Goal: Communication & Community: Share content

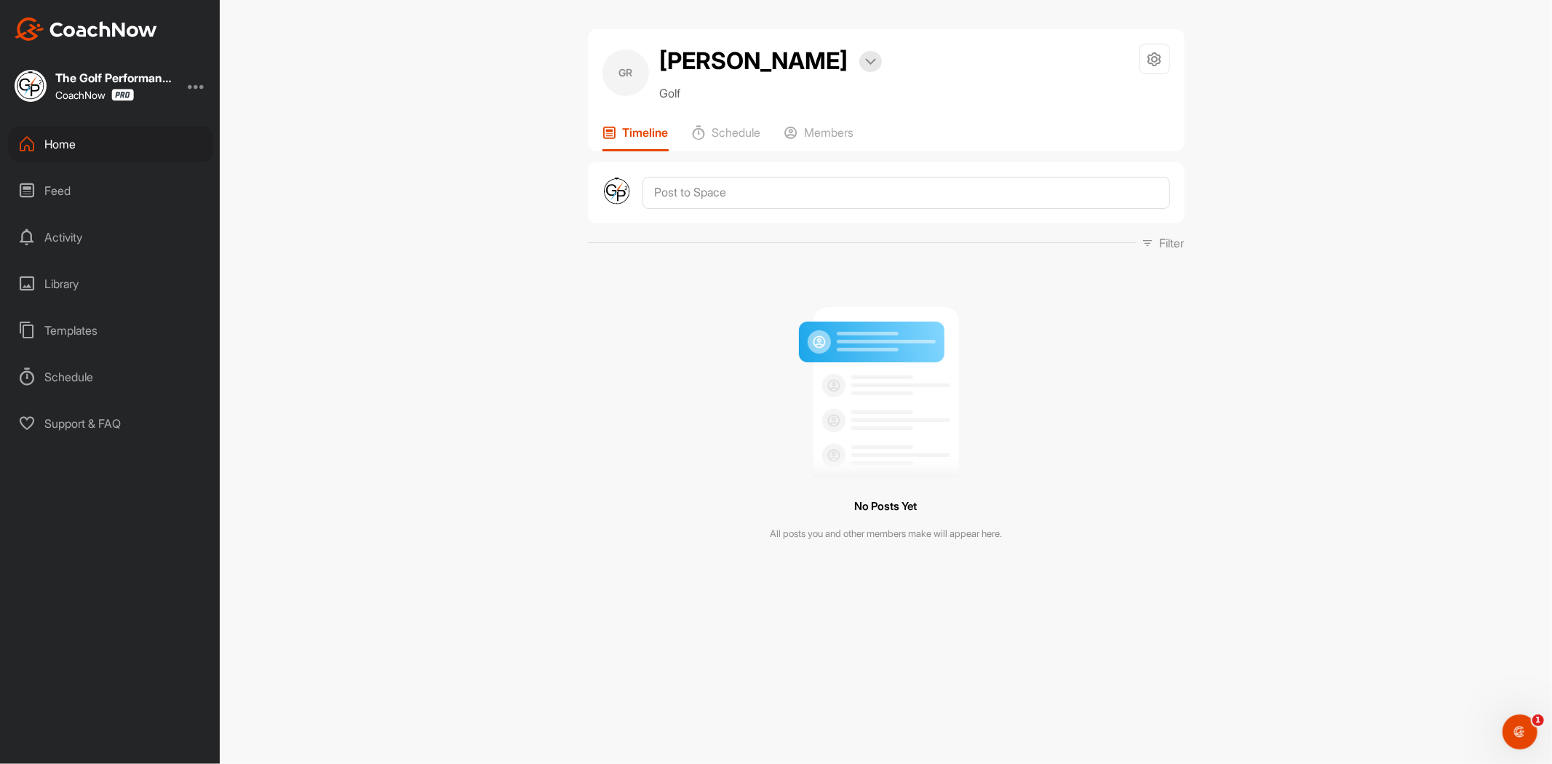
click at [46, 148] on div "Home" at bounding box center [110, 144] width 205 height 36
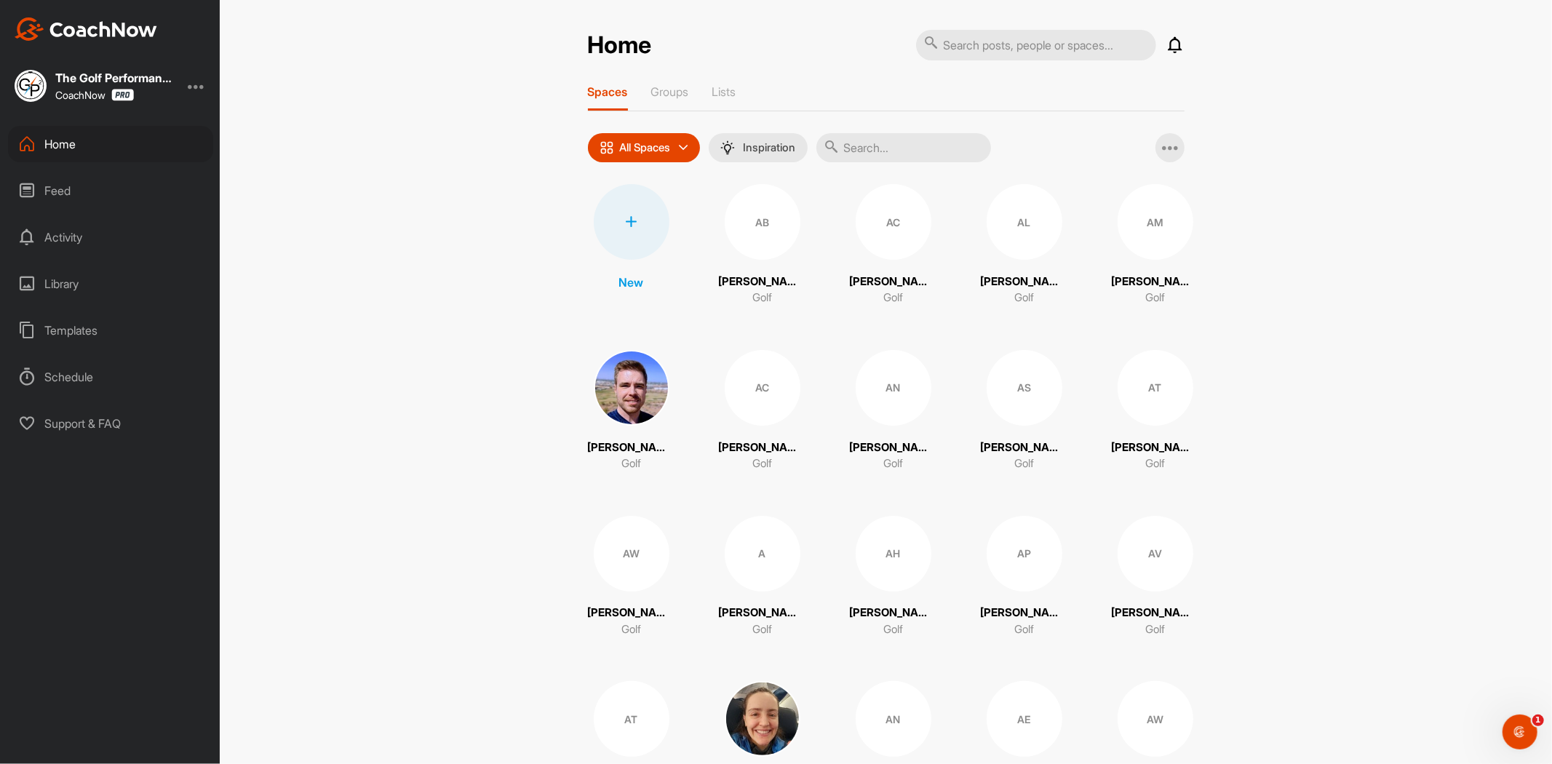
click at [867, 154] on input "text" at bounding box center [903, 147] width 175 height 29
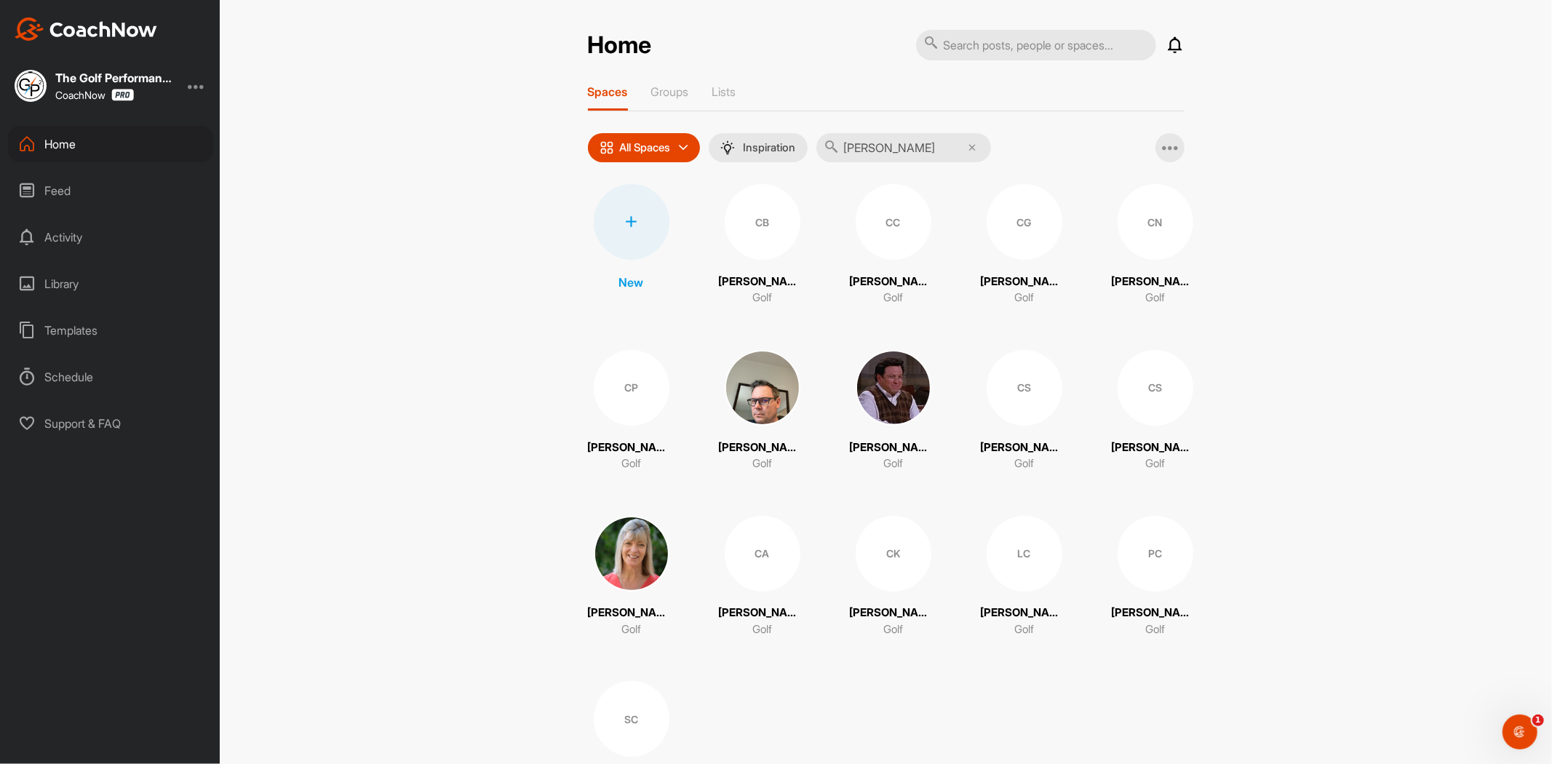
type input "[PERSON_NAME]"
click at [782, 218] on div "CB" at bounding box center [763, 222] width 76 height 76
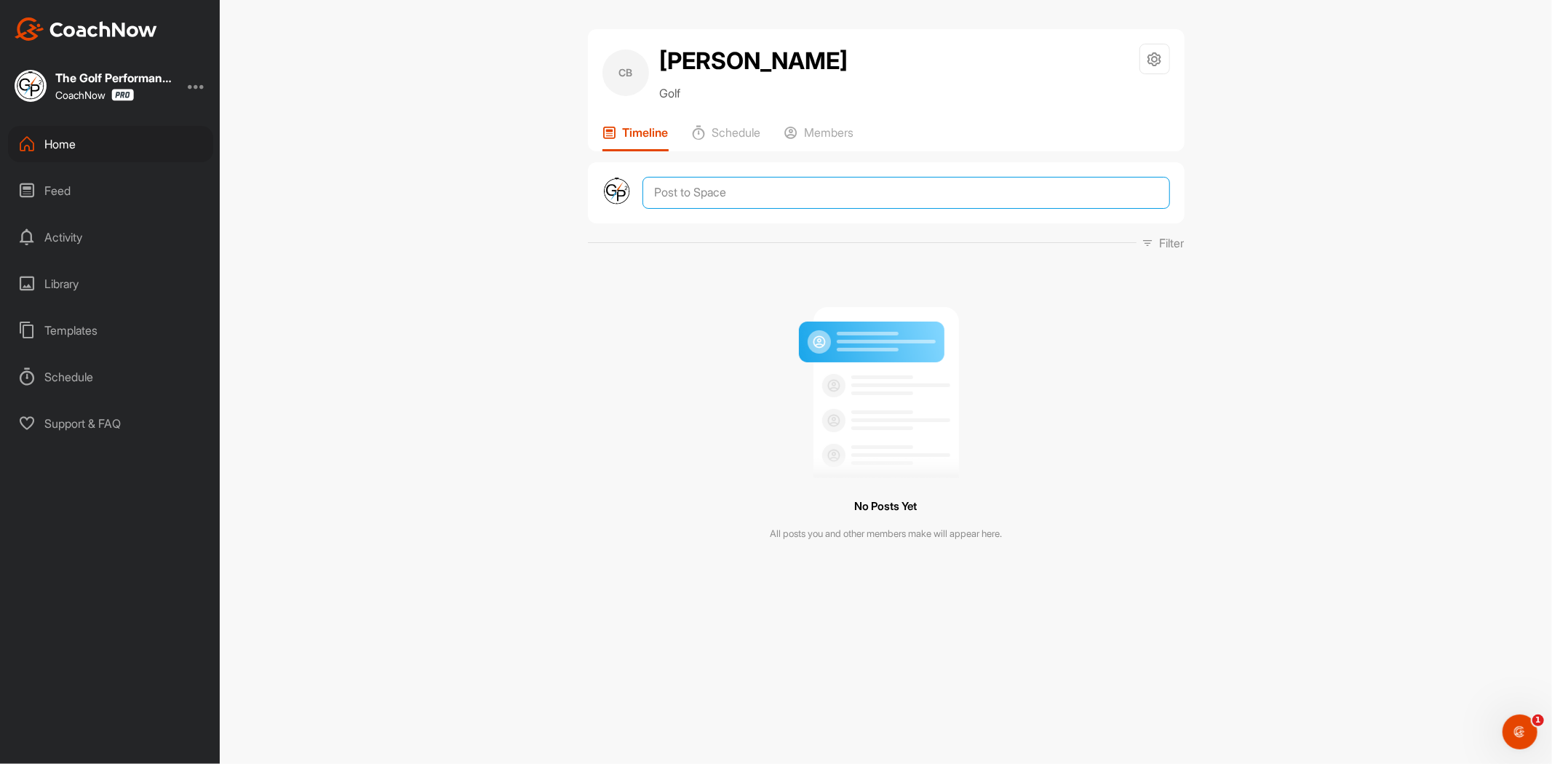
click at [714, 199] on textarea at bounding box center [905, 193] width 527 height 32
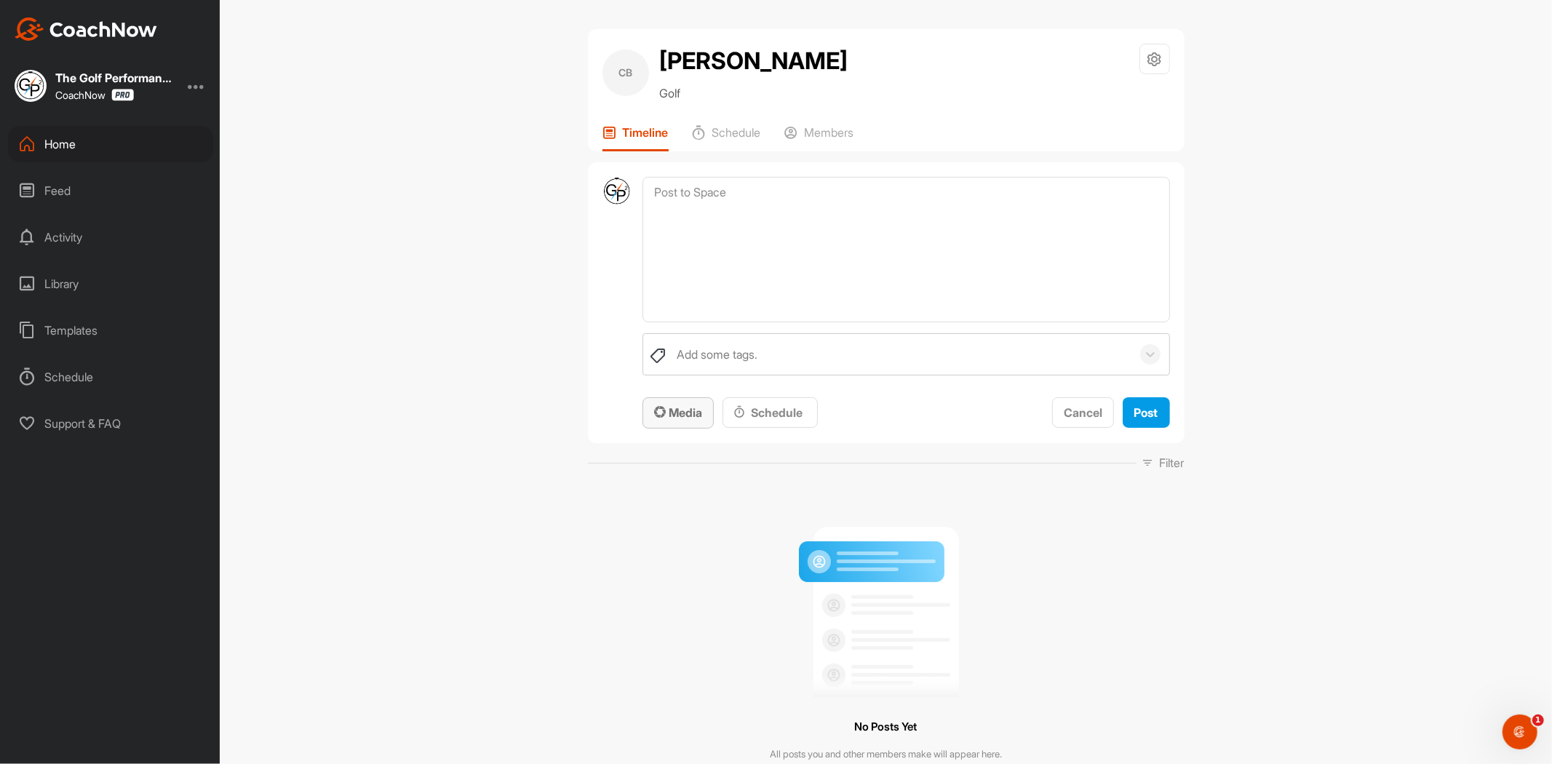
click at [672, 411] on span "Media" at bounding box center [678, 412] width 48 height 15
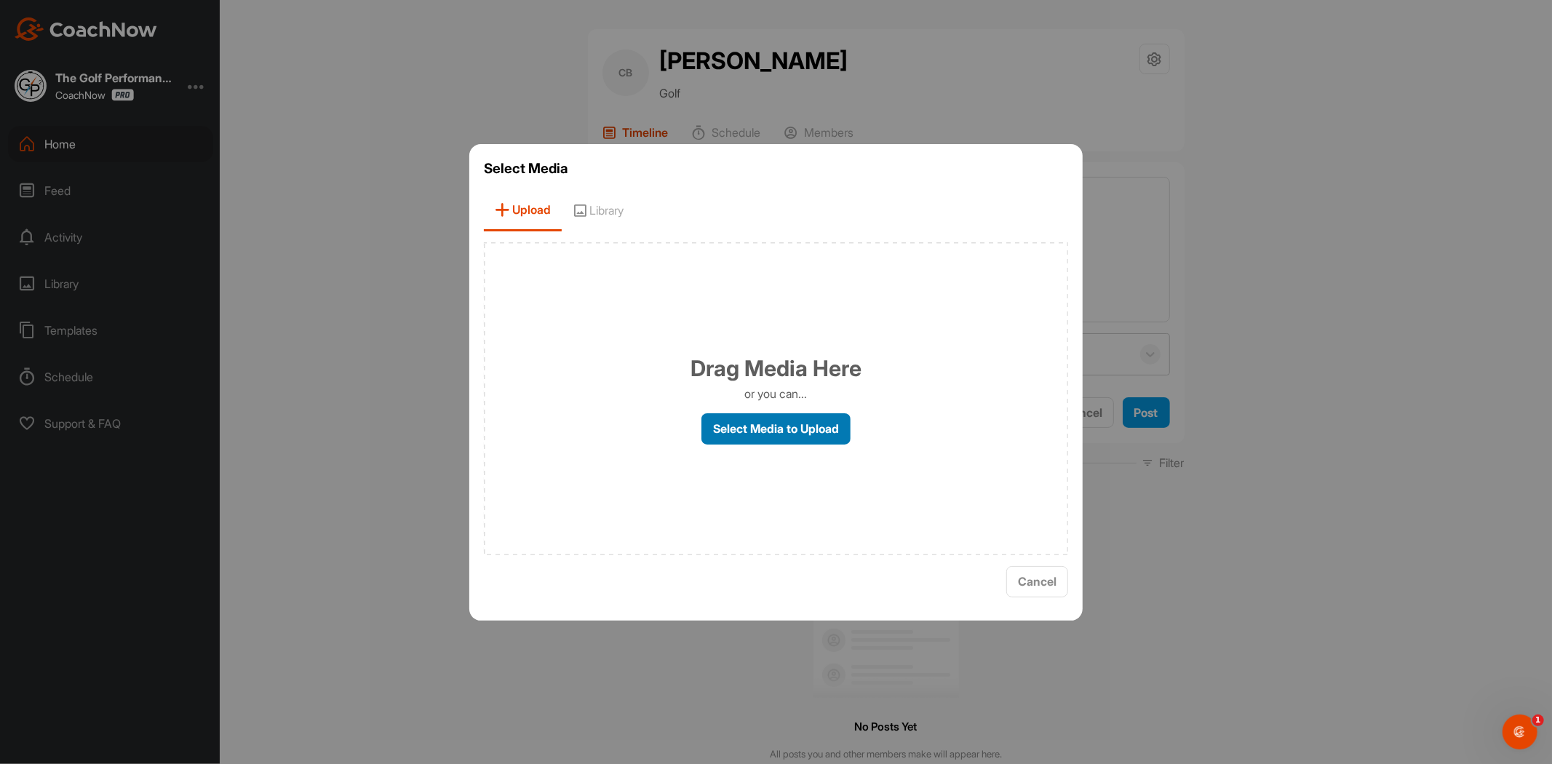
click at [773, 430] on label "Select Media to Upload" at bounding box center [775, 428] width 149 height 31
click at [0, 0] on input "Select Media to Upload" at bounding box center [0, 0] width 0 height 0
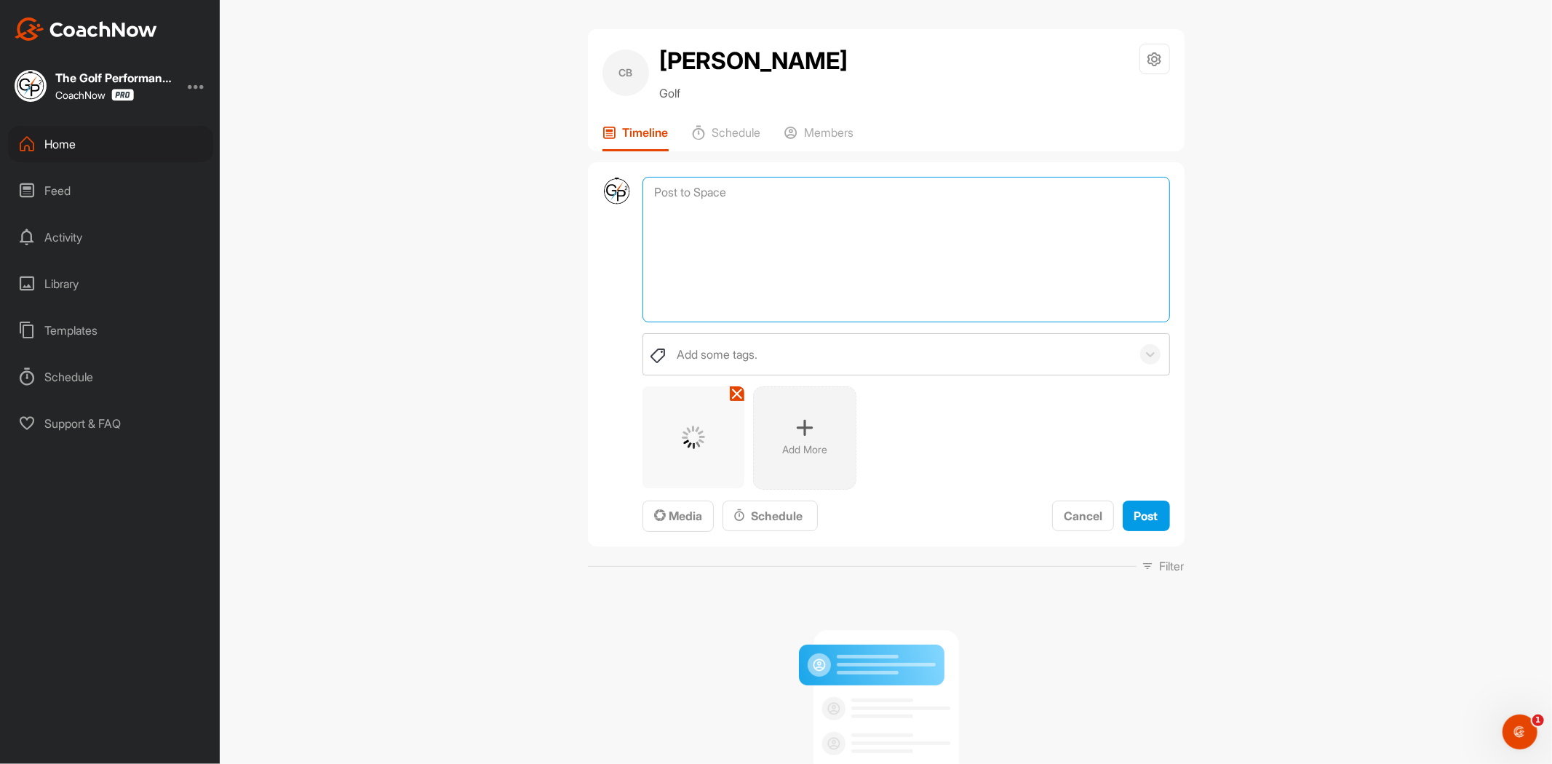
click at [681, 200] on textarea at bounding box center [905, 250] width 527 height 146
click at [682, 194] on textarea "Great omeet" at bounding box center [905, 250] width 527 height 146
click at [688, 196] on textarea "Great omeet" at bounding box center [905, 250] width 527 height 146
click at [792, 198] on textarea "Great to meet" at bounding box center [905, 250] width 527 height 146
type textarea "Great to meet you. Here are some notes from our game assessment."
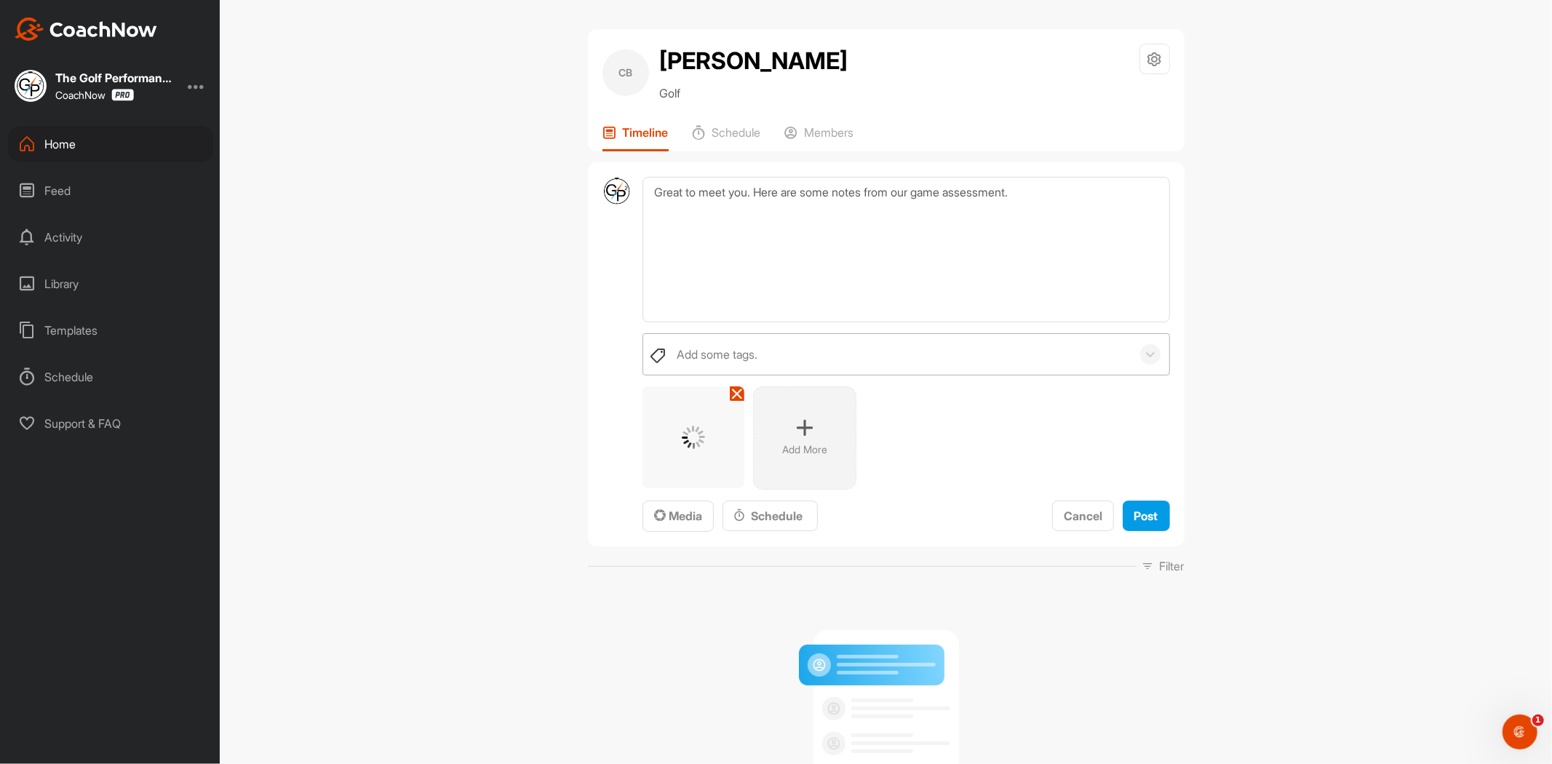
click at [744, 352] on div "Add some tags." at bounding box center [717, 354] width 81 height 17
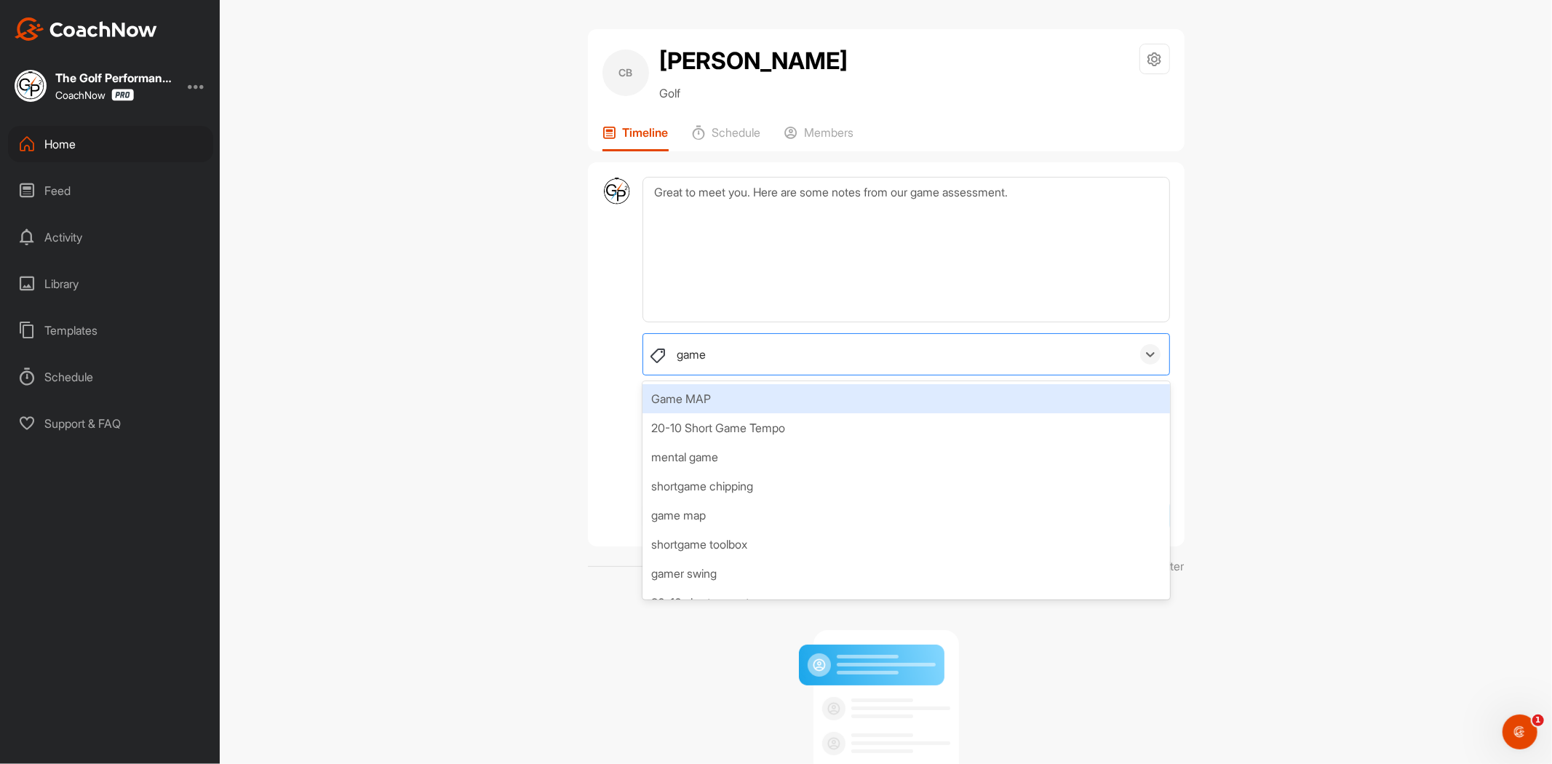
type input "game a"
click at [731, 394] on div "game assessment" at bounding box center [905, 398] width 527 height 29
click at [613, 280] on div at bounding box center [617, 355] width 30 height 356
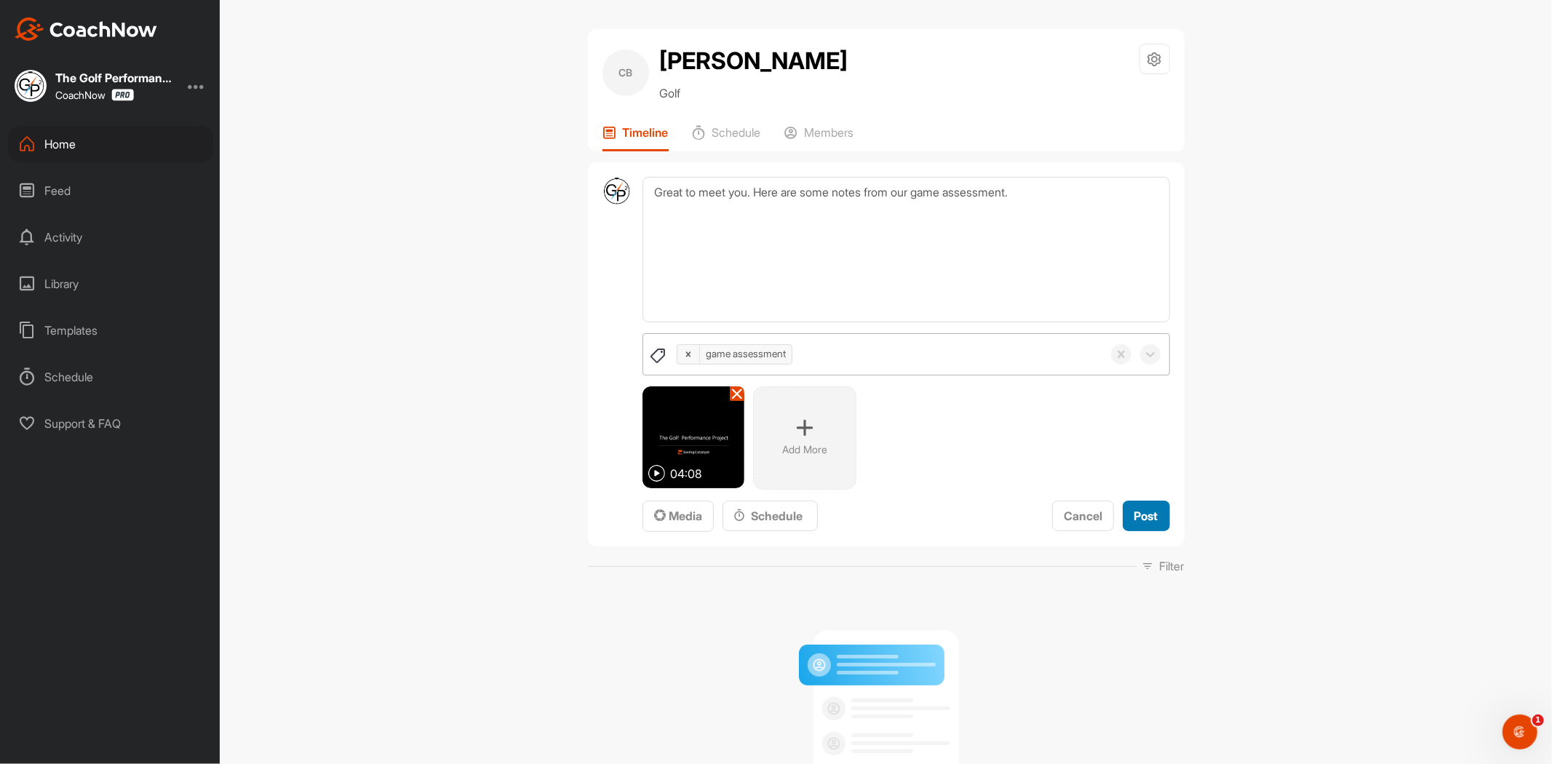
click at [1139, 517] on span "Post" at bounding box center [1146, 516] width 24 height 15
